Goal: Information Seeking & Learning: Learn about a topic

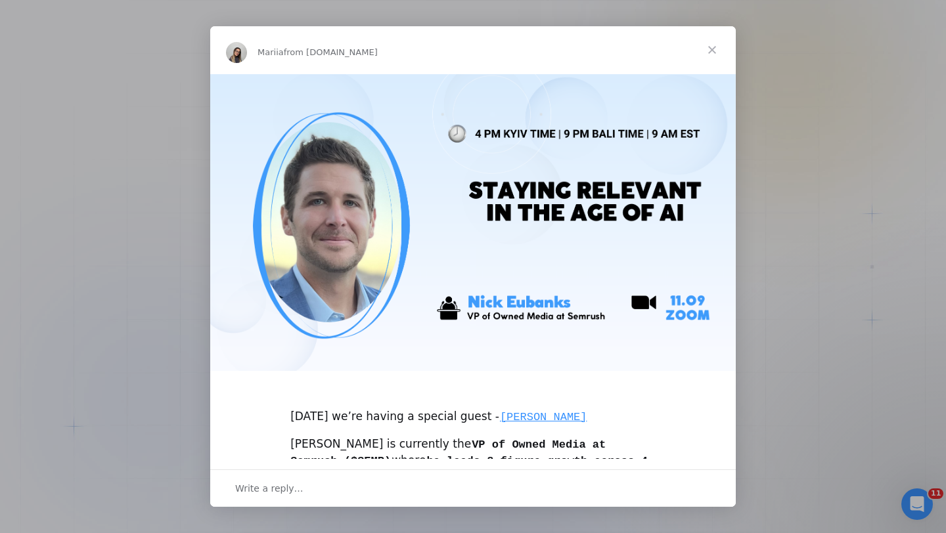
click at [716, 49] on span "Close" at bounding box center [711, 49] width 47 height 47
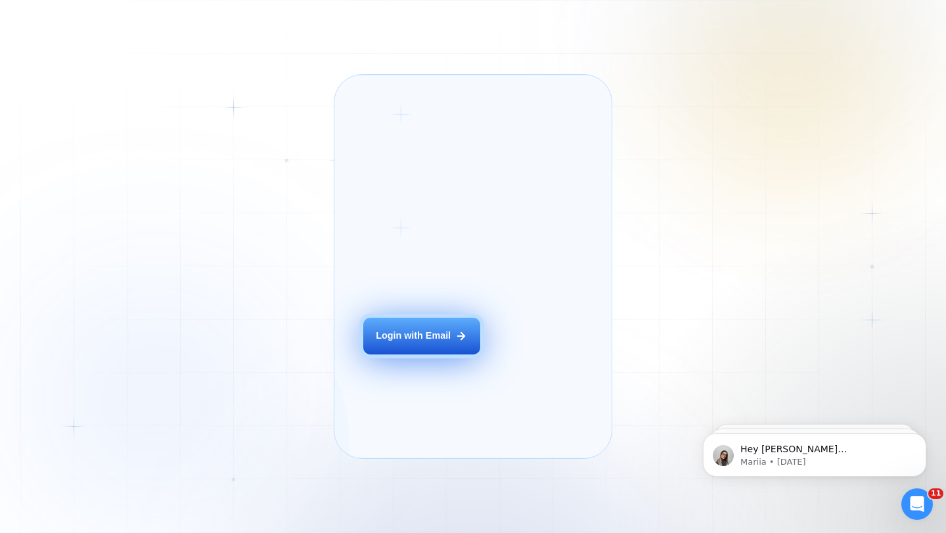
click at [446, 347] on button "Login with Email" at bounding box center [421, 336] width 117 height 37
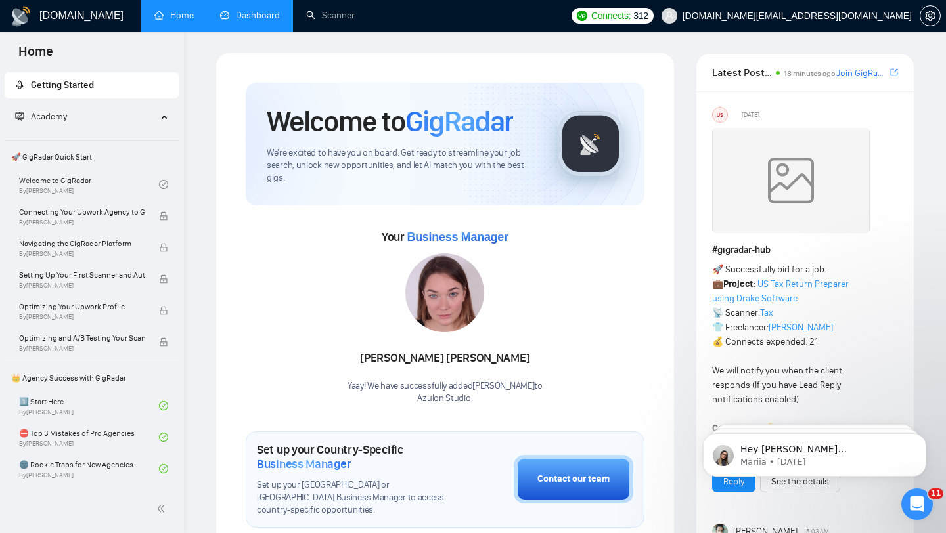
click at [248, 18] on link "Dashboard" at bounding box center [250, 15] width 60 height 11
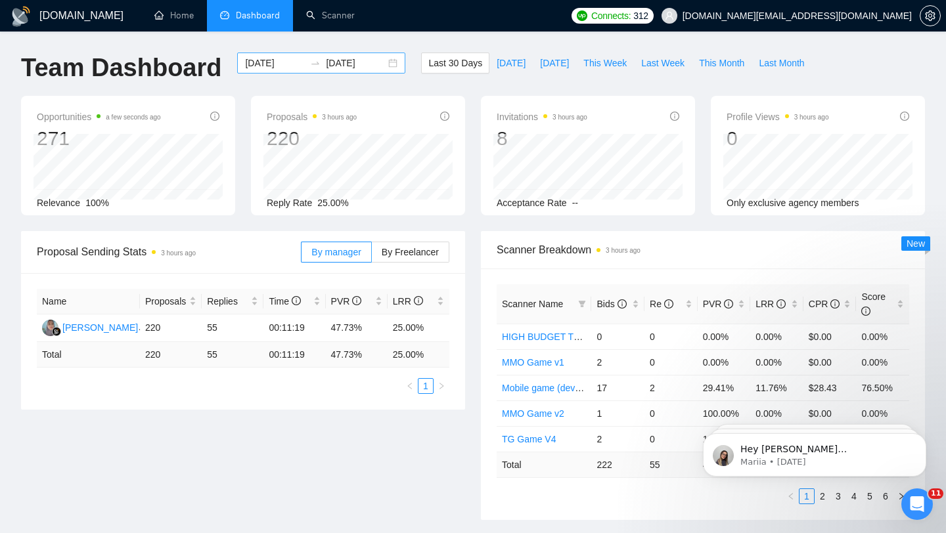
click at [384, 65] on div "2025-08-11 2025-09-10" at bounding box center [321, 63] width 168 height 21
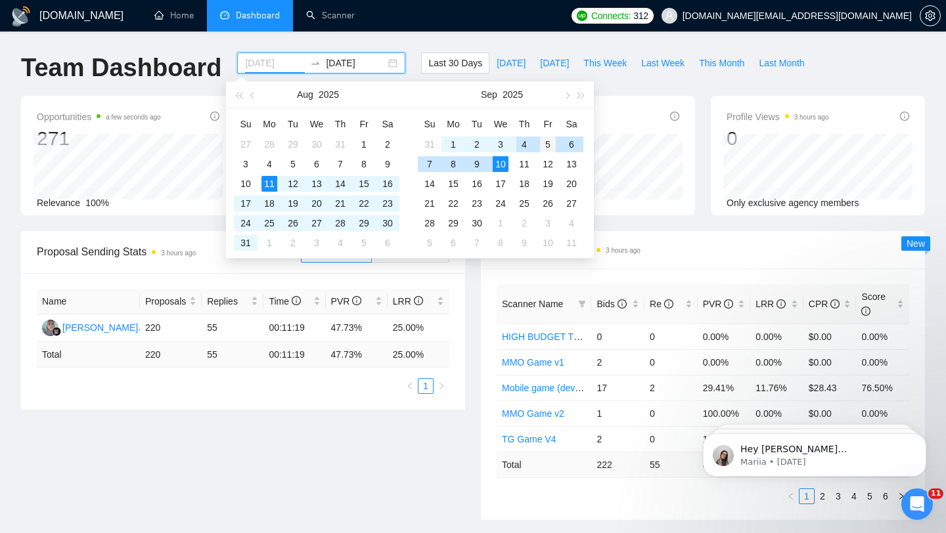
type input "2025-09-05"
click at [543, 142] on div "5" at bounding box center [548, 145] width 16 height 16
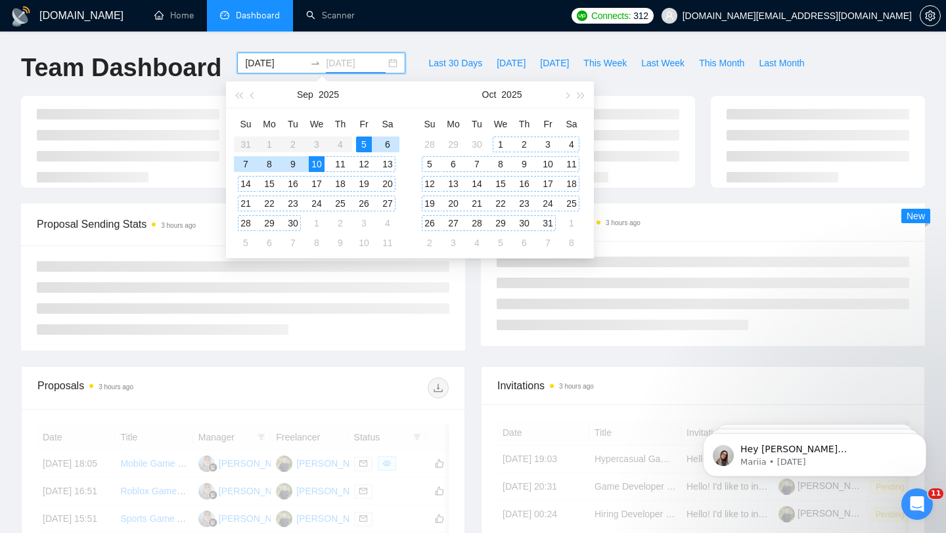
type input "2025-09-10"
click at [476, 275] on div "Scanner Breakdown 3 hours ago New" at bounding box center [703, 275] width 460 height 143
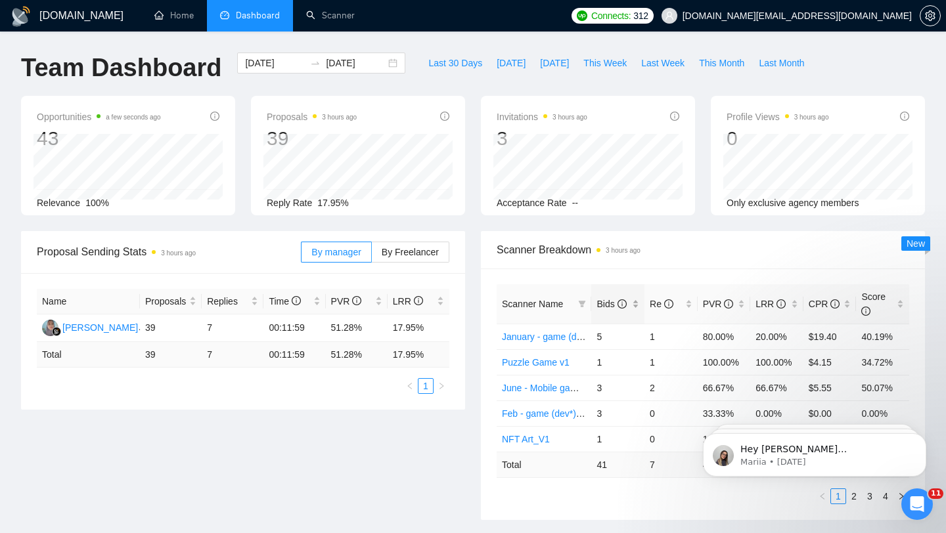
click at [634, 305] on div "Bids" at bounding box center [617, 304] width 43 height 14
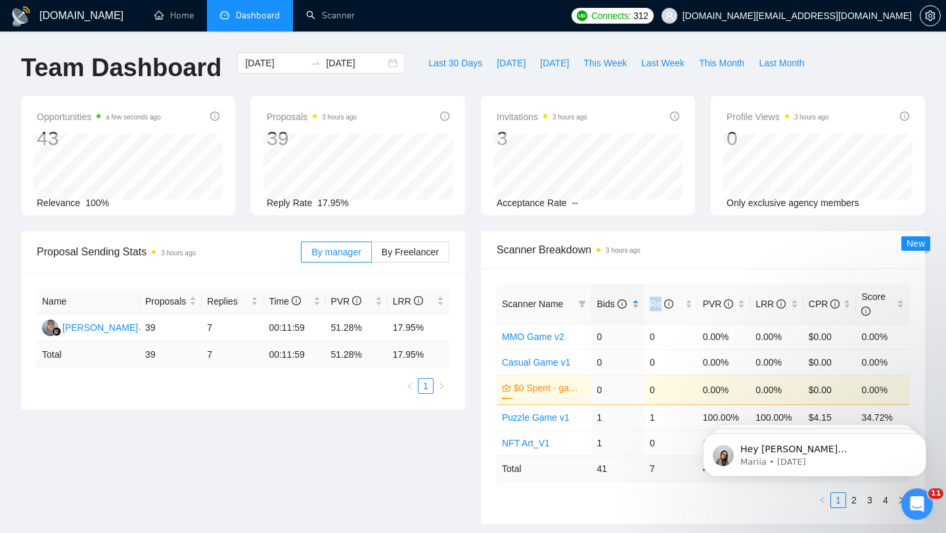
click at [634, 305] on div "Bids" at bounding box center [617, 304] width 43 height 14
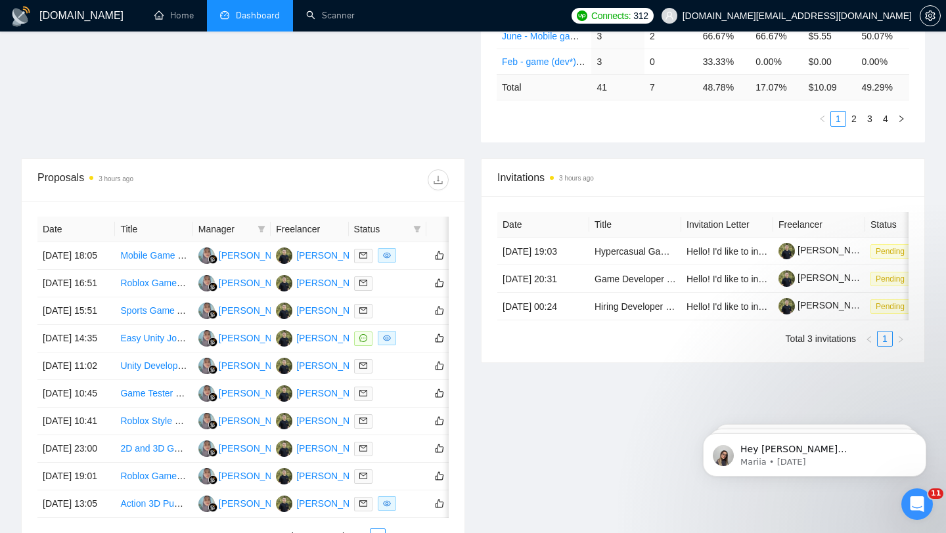
scroll to position [403, 0]
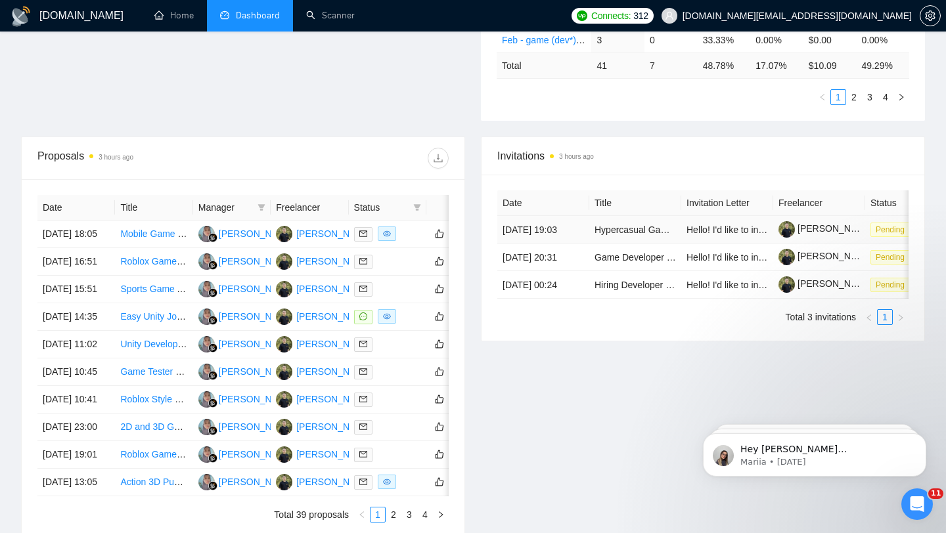
click at [559, 244] on td "10 Sep, 2025 19:03" at bounding box center [543, 230] width 92 height 28
click at [616, 244] on td "Hypercasual Game Development: Shape-Shifting Object Challenge" at bounding box center [635, 230] width 92 height 28
click at [616, 234] on link "Hypercasual Game Development: Shape-Shifting Object Challenge" at bounding box center [731, 230] width 274 height 11
click at [575, 271] on td "08 Sep, 2025 20:31" at bounding box center [543, 258] width 92 height 28
click at [619, 263] on link "Game Developer Needed for Interactive TikTok Game" at bounding box center [703, 257] width 219 height 11
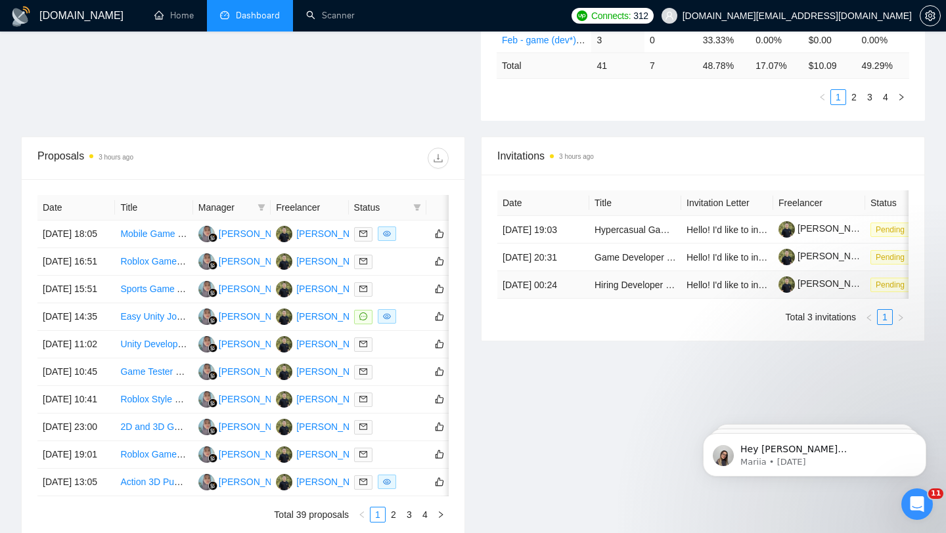
click at [630, 299] on td "Hiring Developer to Port Mu Online from PC to Mobile (Android, iOS, MacOS)" at bounding box center [635, 285] width 92 height 28
click at [619, 290] on link "Hiring Developer to Port Mu Online from PC to Mobile (Android, iOS, MacOS)" at bounding box center [751, 285] width 315 height 11
click at [636, 290] on link "Hiring Developer to Port Mu Online from PC to Mobile (Android, iOS, MacOS)" at bounding box center [751, 285] width 315 height 11
